Goal: Navigation & Orientation: Find specific page/section

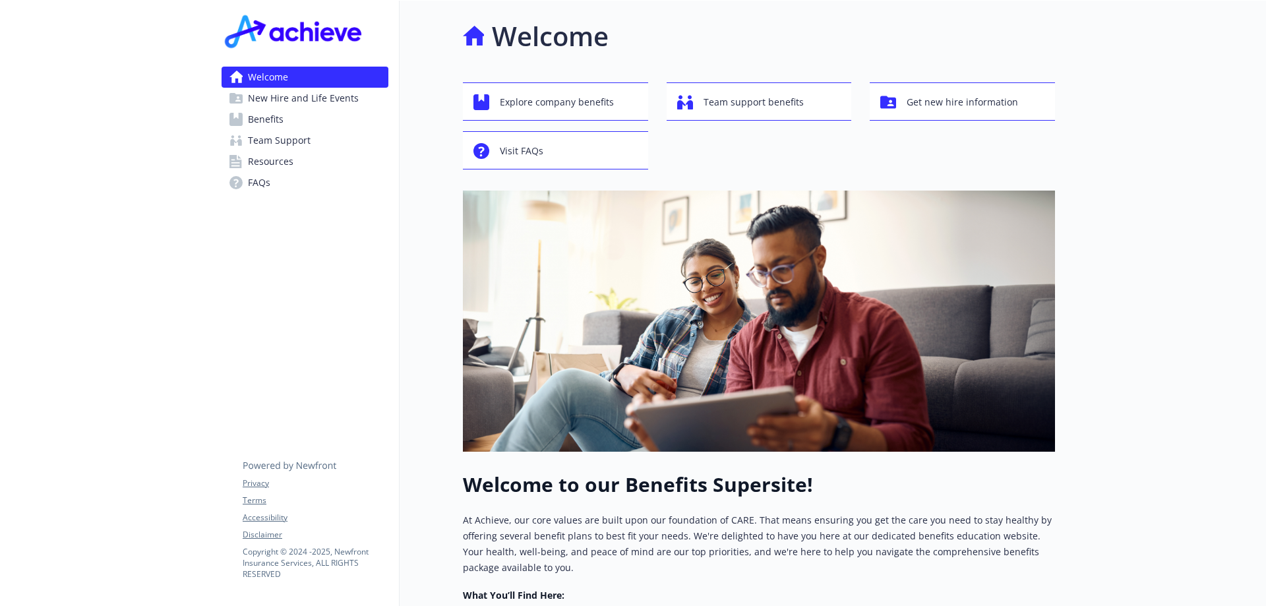
click at [267, 115] on span "Benefits" at bounding box center [266, 119] width 36 height 21
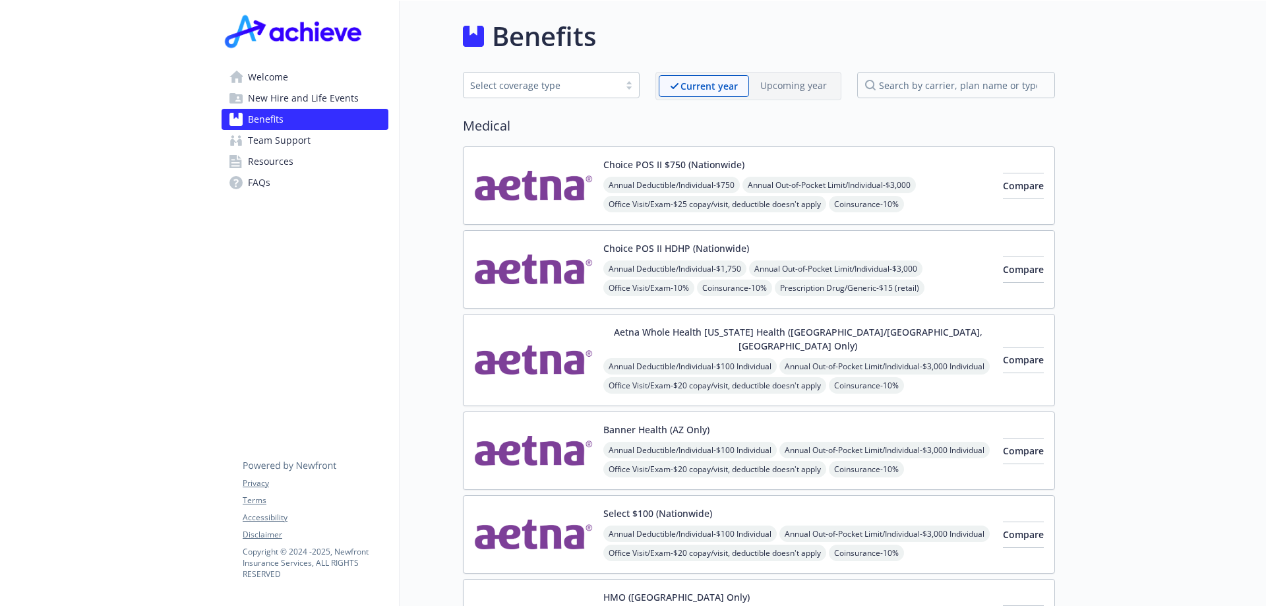
click at [299, 101] on span "New Hire and Life Events" at bounding box center [303, 98] width 111 height 21
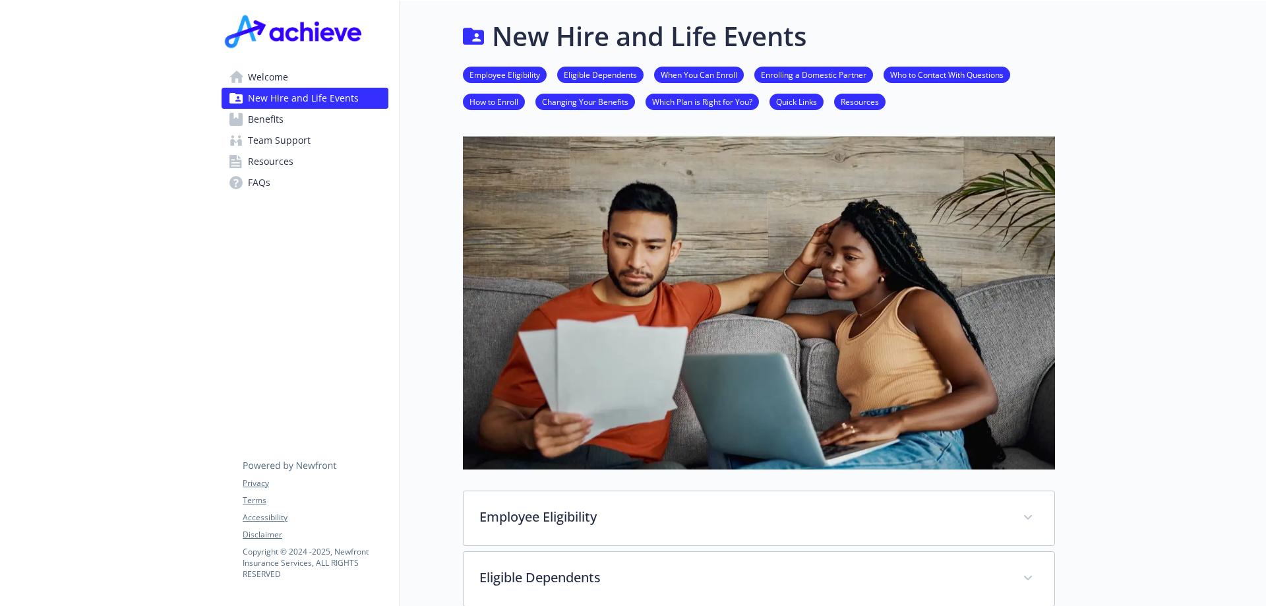
click at [304, 141] on span "Team Support" at bounding box center [279, 140] width 63 height 21
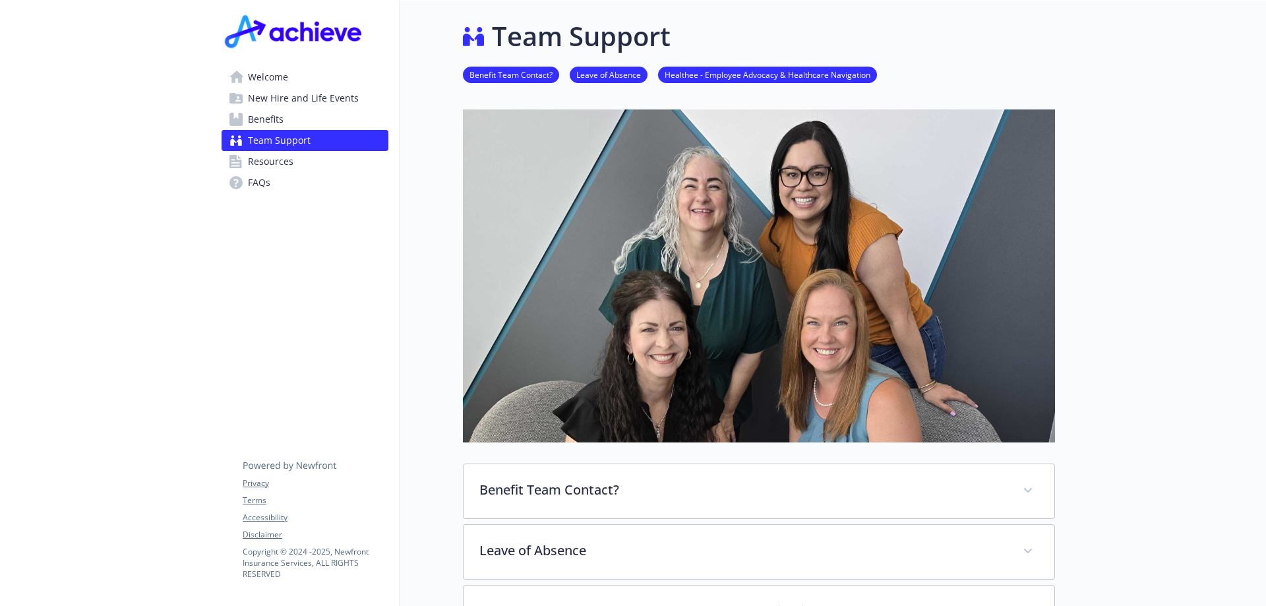
scroll to position [198, 0]
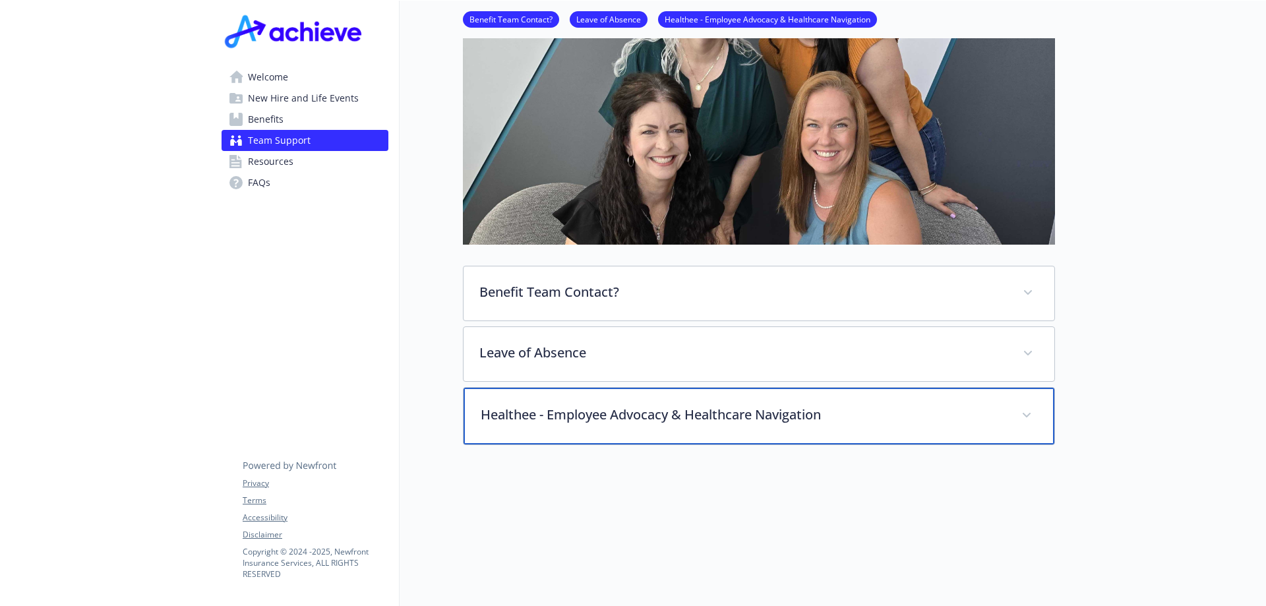
click at [601, 415] on p "Healthee - Employee Advocacy & Healthcare Navigation" at bounding box center [743, 415] width 525 height 20
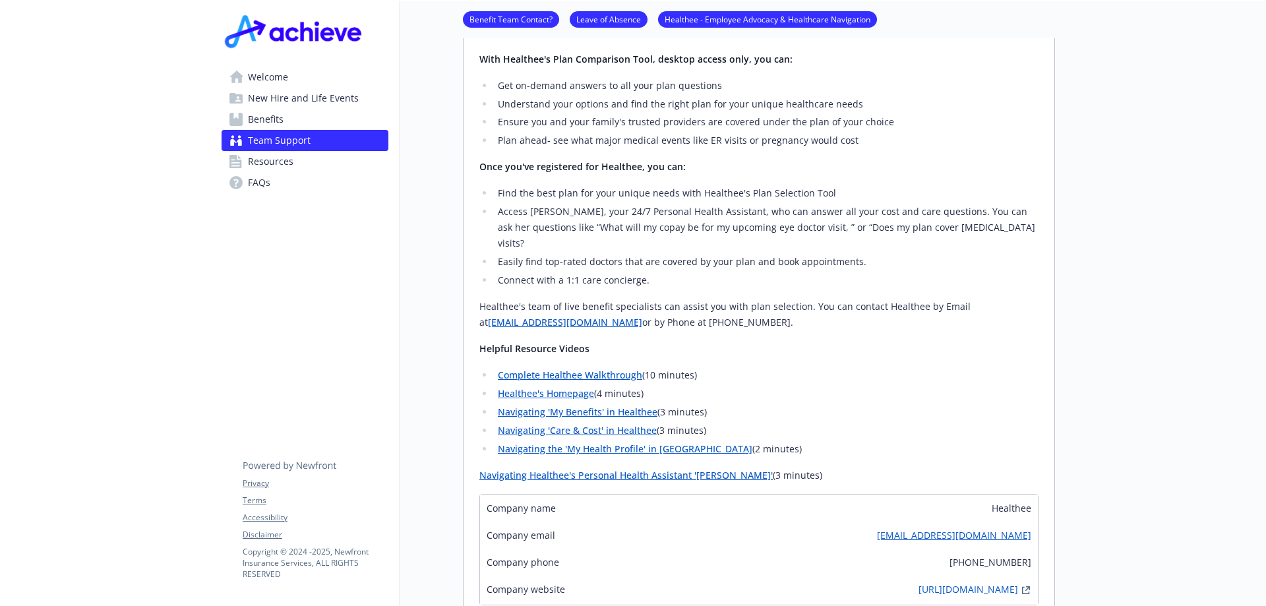
scroll to position [593, 0]
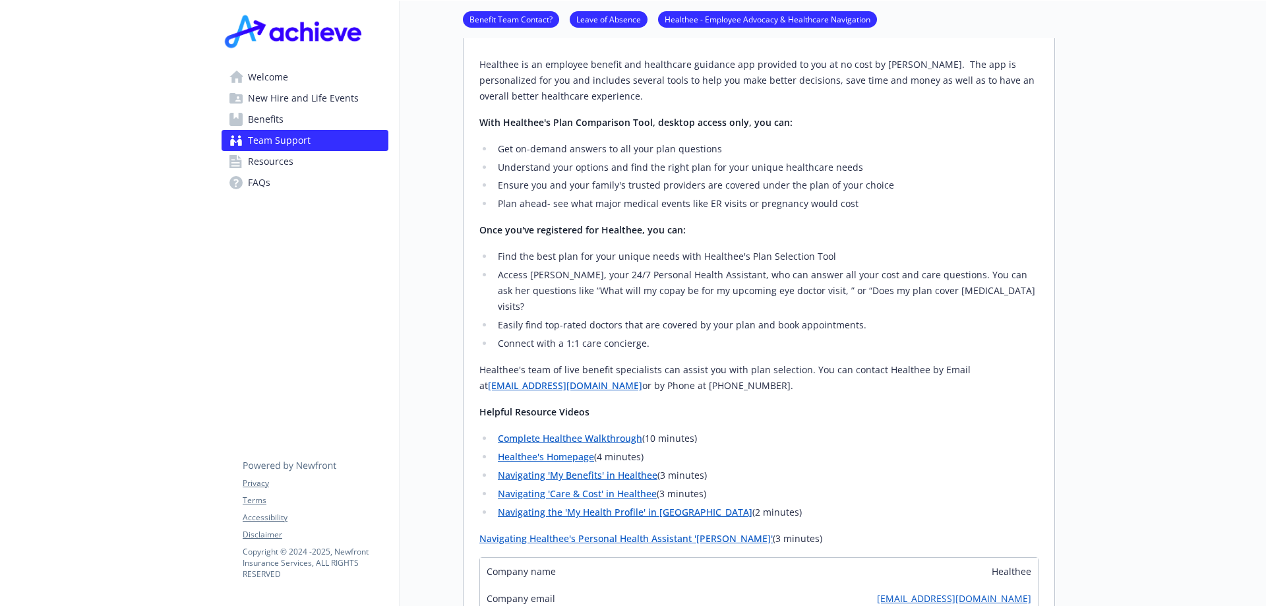
click at [268, 124] on span "Benefits" at bounding box center [266, 119] width 36 height 21
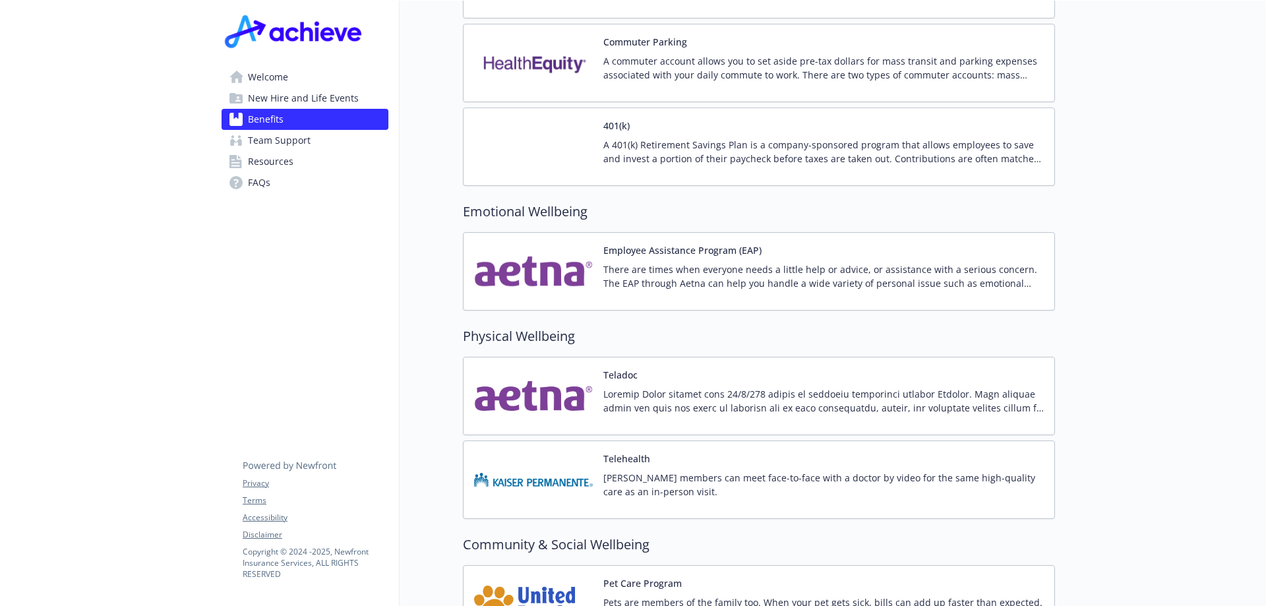
scroll to position [2520, 0]
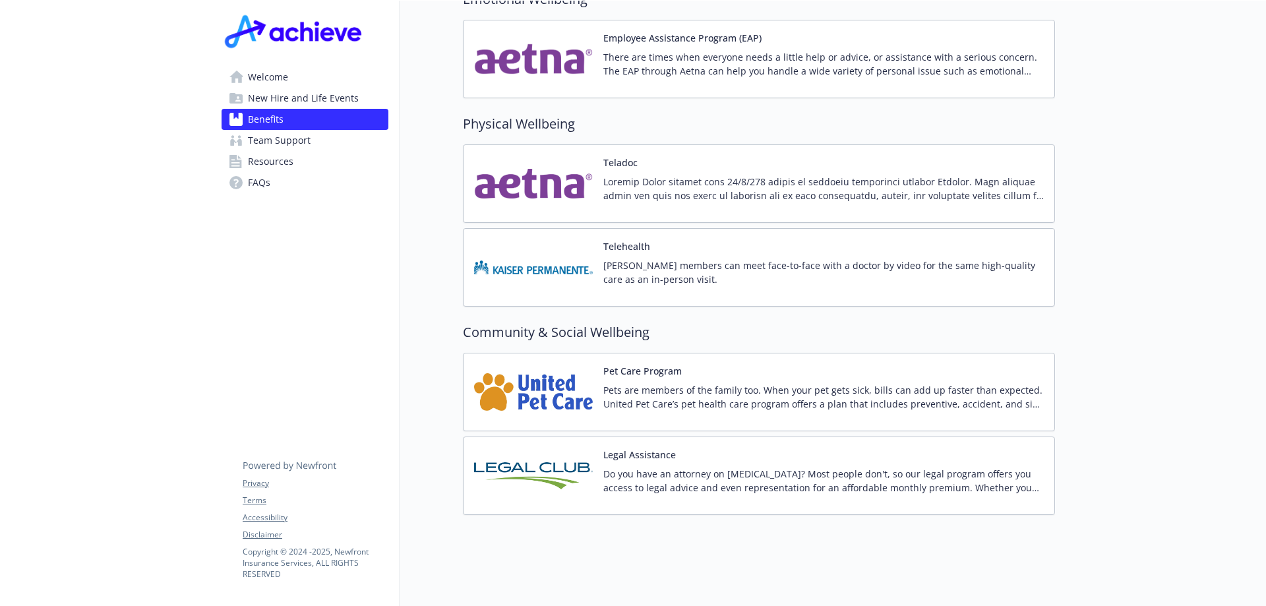
click at [248, 160] on span "Resources" at bounding box center [270, 161] width 45 height 21
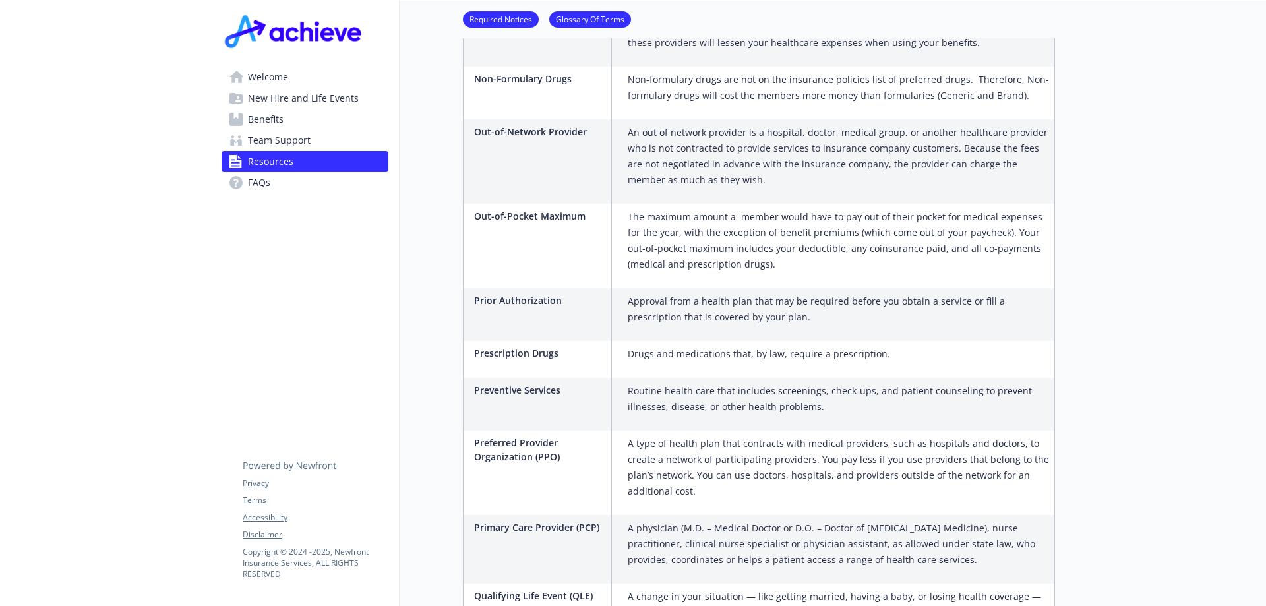
scroll to position [1802, 0]
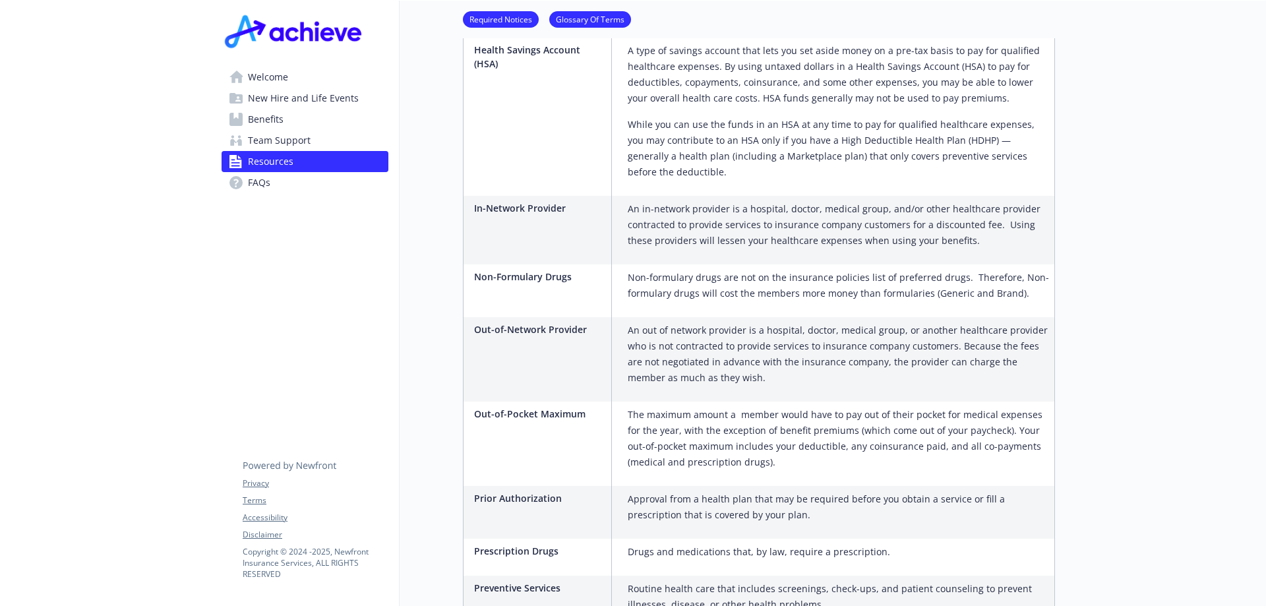
click at [276, 75] on span "Welcome" at bounding box center [268, 77] width 40 height 21
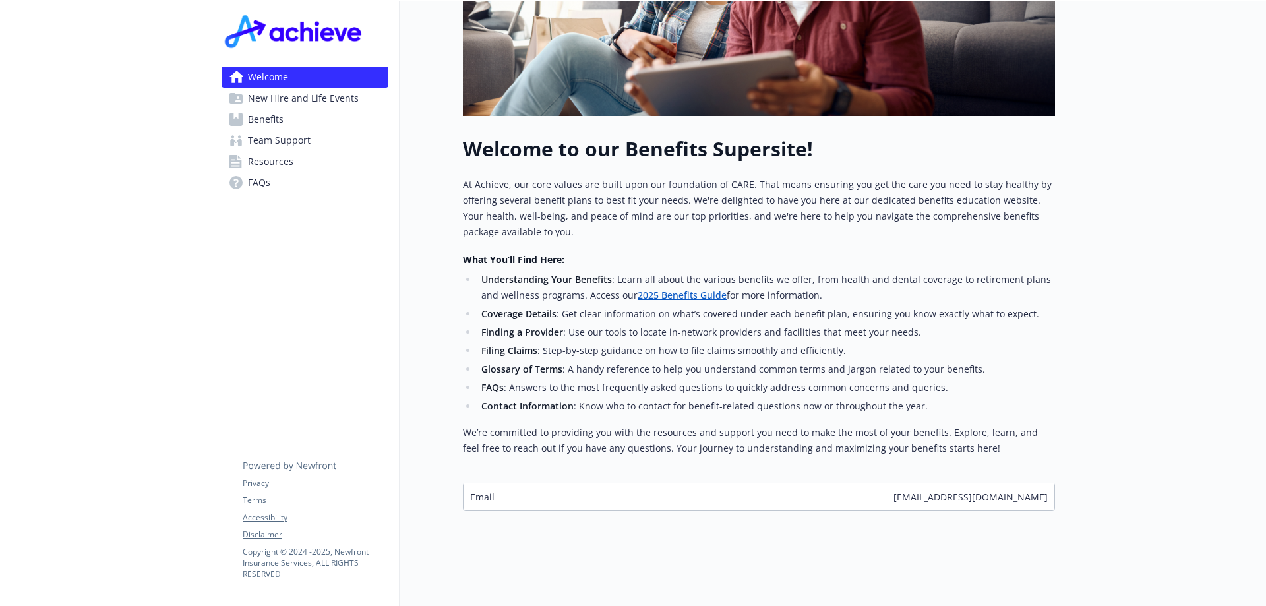
scroll to position [345, 0]
